Goal: Task Accomplishment & Management: Manage account settings

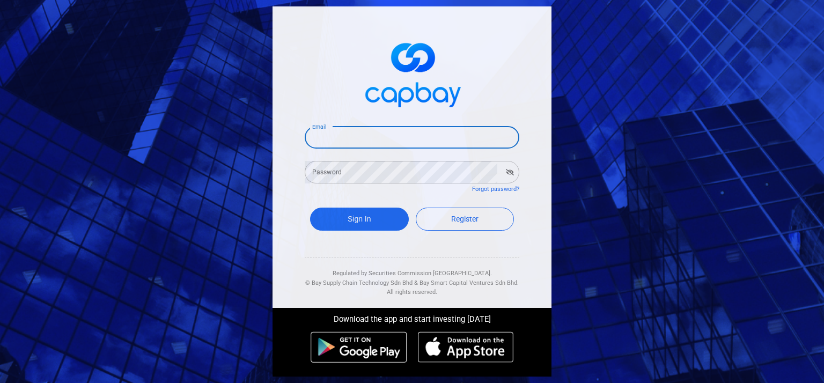
click at [356, 144] on input "Email" at bounding box center [412, 137] width 214 height 23
type input "[EMAIL_ADDRESS][DOMAIN_NAME]"
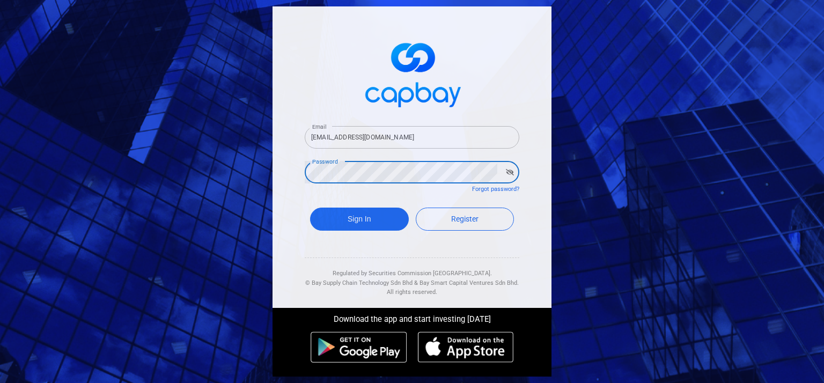
click at [310, 207] on button "Sign In" at bounding box center [359, 218] width 99 height 23
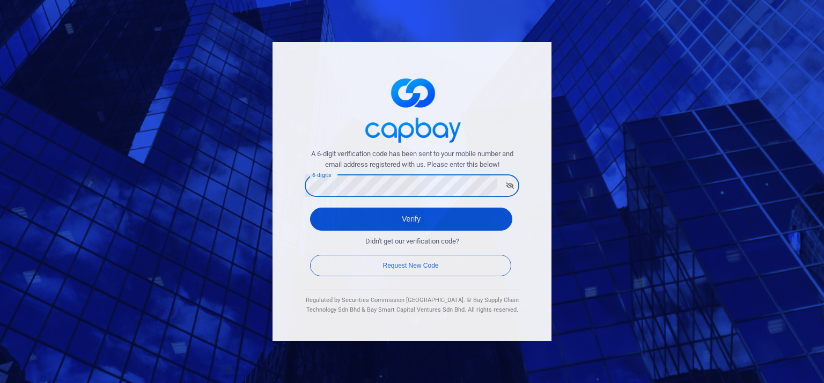
click at [352, 209] on button "Verify" at bounding box center [411, 218] width 202 height 23
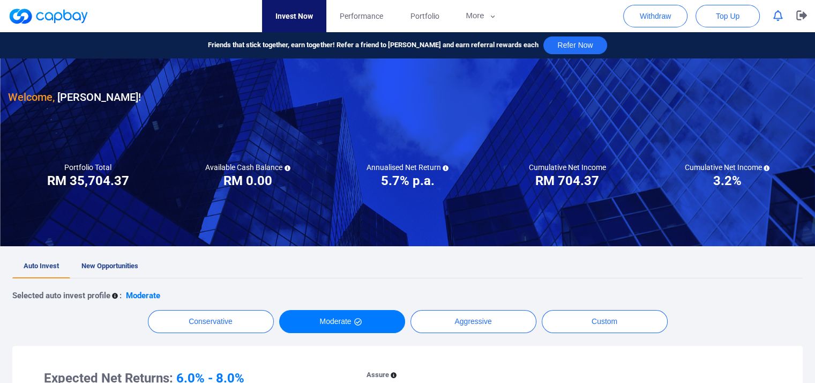
click at [778, 16] on icon "button" at bounding box center [779, 15] width 10 height 11
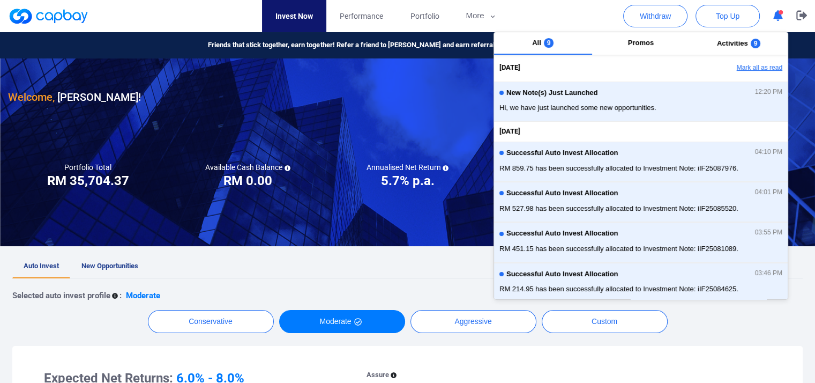
click at [755, 72] on button "Mark all as read" at bounding box center [730, 68] width 115 height 18
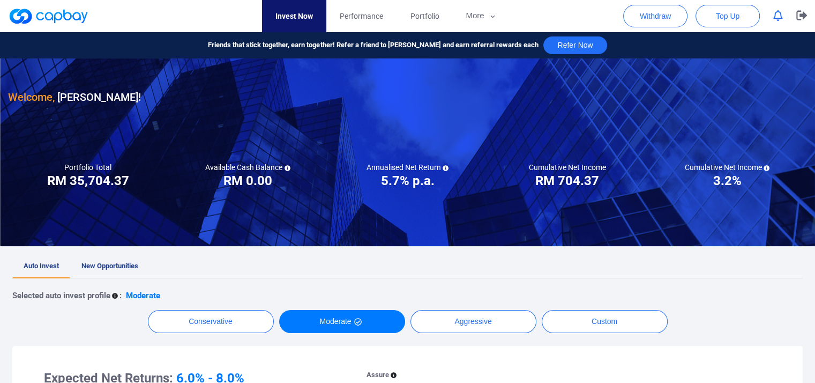
click at [426, 208] on div at bounding box center [407, 152] width 815 height 188
